Goal: Navigation & Orientation: Find specific page/section

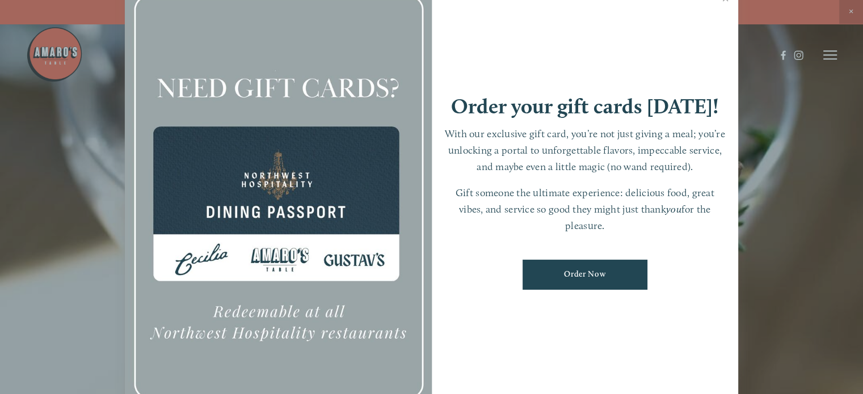
click at [842, 14] on div at bounding box center [431, 197] width 863 height 394
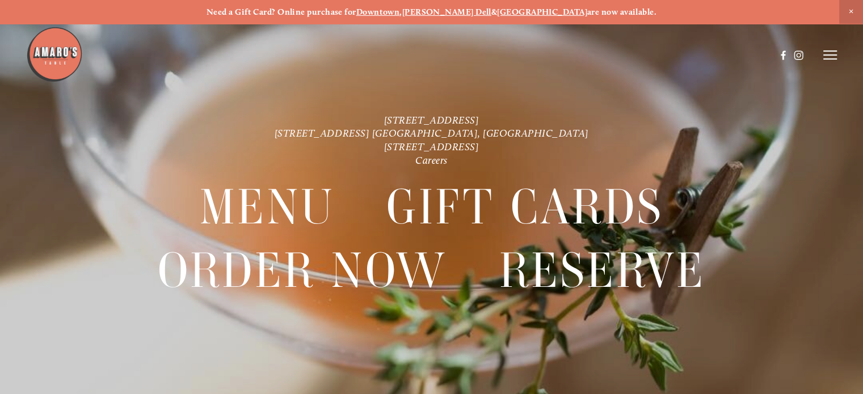
click at [522, 11] on strong "[GEOGRAPHIC_DATA]" at bounding box center [542, 12] width 90 height 10
click at [56, 51] on img at bounding box center [54, 54] width 57 height 57
click at [821, 54] on header "Menu Order Now Visit Gallery 0" at bounding box center [432, 55] width 812 height 110
click at [822, 58] on header "Menu Order Now Visit Gallery 0" at bounding box center [432, 55] width 812 height 110
click at [835, 58] on icon at bounding box center [831, 55] width 14 height 10
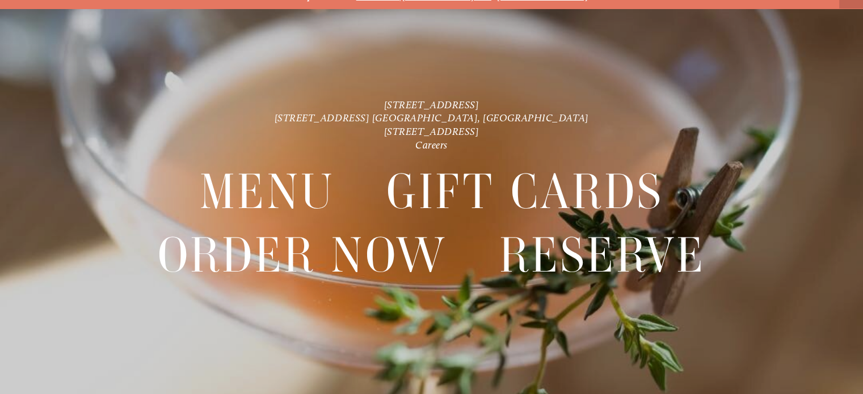
scroll to position [23, 0]
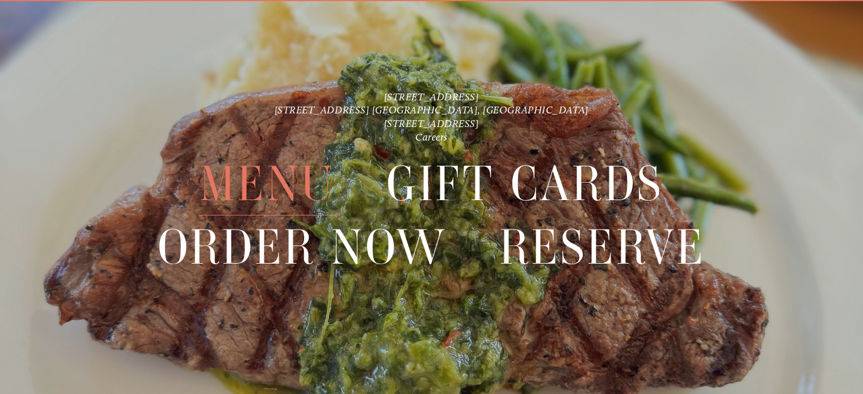
click at [254, 183] on span "Menu" at bounding box center [267, 184] width 135 height 63
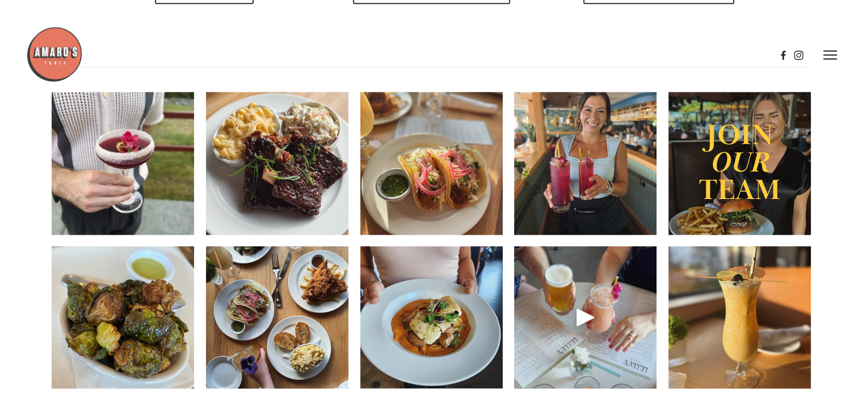
scroll to position [1589, 0]
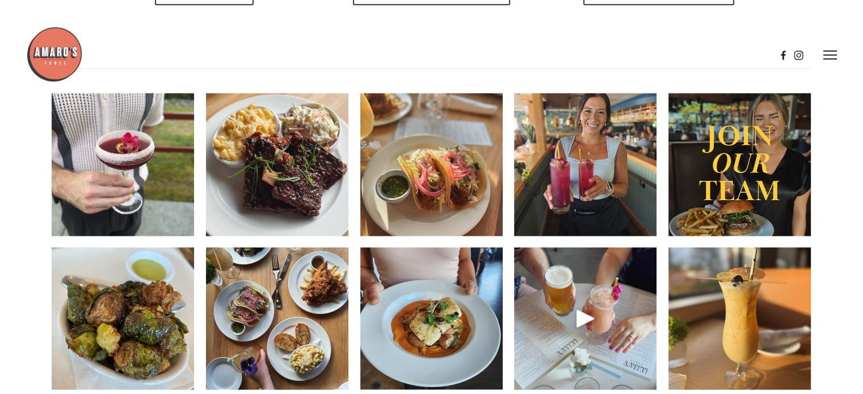
click at [648, 24] on header "Menu Order Now Visit Gallery 0" at bounding box center [432, 55] width 812 height 110
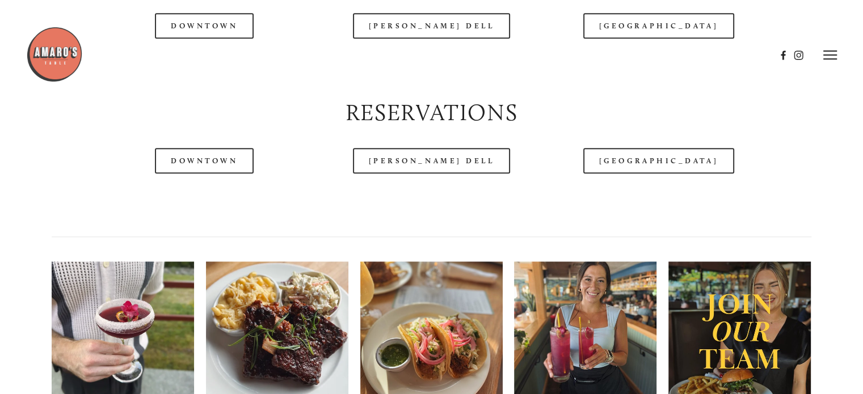
scroll to position [1419, 0]
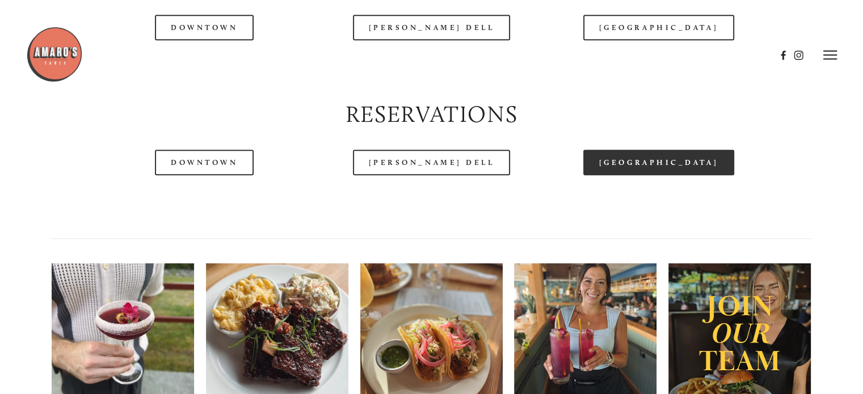
click at [690, 175] on link "[GEOGRAPHIC_DATA]" at bounding box center [658, 163] width 151 height 26
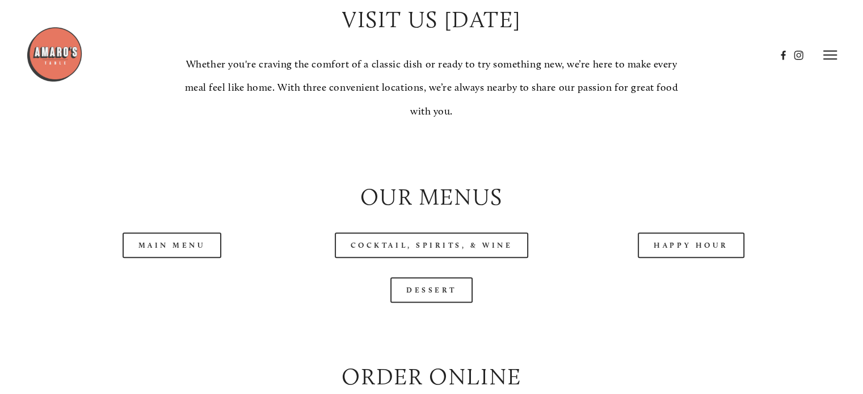
scroll to position [1022, 0]
click at [200, 258] on link "Main Menu" at bounding box center [172, 246] width 99 height 26
